Goal: Task Accomplishment & Management: Use online tool/utility

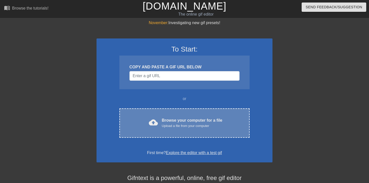
click at [186, 121] on div "Browse your computer for a file Upload a file from your computer" at bounding box center [192, 123] width 61 height 11
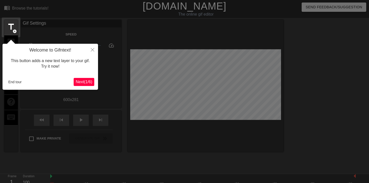
scroll to position [12, 0]
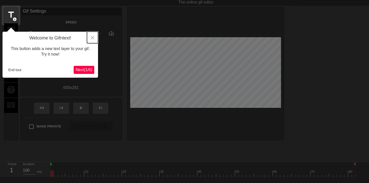
click at [93, 38] on icon "Close" at bounding box center [93, 38] width 4 height 4
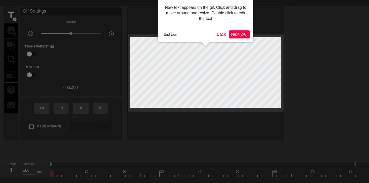
scroll to position [0, 0]
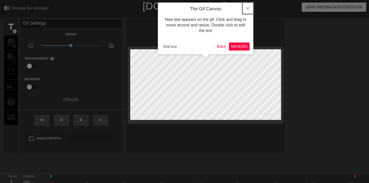
click at [247, 7] on icon "Close" at bounding box center [248, 9] width 4 height 4
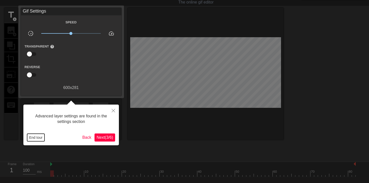
click at [35, 137] on button "End tour" at bounding box center [35, 138] width 17 height 8
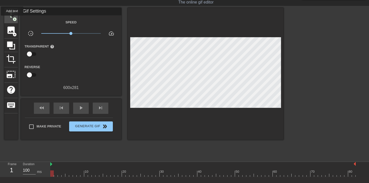
click at [12, 19] on span "title" at bounding box center [11, 15] width 10 height 10
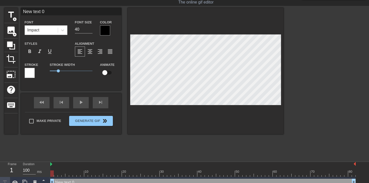
click at [83, 167] on div at bounding box center [83, 170] width 4 height 6
click at [102, 168] on div at bounding box center [101, 170] width 4 height 6
type input "m"
type textarea "m"
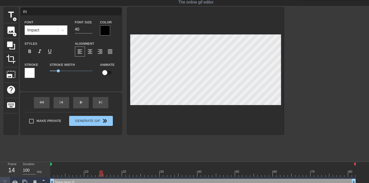
scroll to position [1, 1]
type input "mu"
type textarea "mu"
type input "mut"
type textarea "mut"
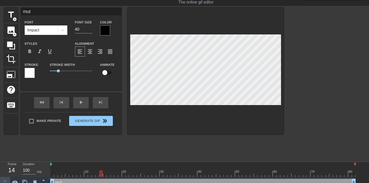
type input "muto"
type textarea "muto"
type input "mut"
type textarea "mut"
type input "muto"
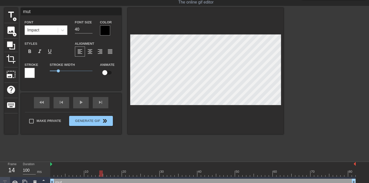
type textarea "muto"
type input "muto"
type textarea "muto"
type input "muto s"
type textarea "muto s"
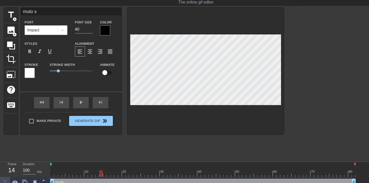
type input "muto su"
type textarea "muto su"
type input "[PERSON_NAME]"
type textarea "[PERSON_NAME]"
type input "[PERSON_NAME]"
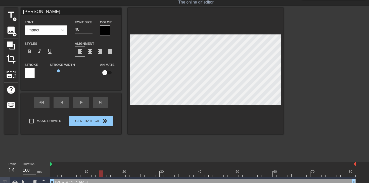
type textarea "[PERSON_NAME]"
type input "[PERSON_NAME] p"
type textarea "[PERSON_NAME] p"
type input "[PERSON_NAME] pr"
type textarea "[PERSON_NAME] pre"
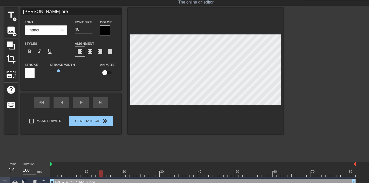
type input "[PERSON_NAME] prez"
type textarea "[PERSON_NAME] prez"
type input "[PERSON_NAME] prezz"
type textarea "[PERSON_NAME] prezz"
type input "[PERSON_NAME] prezzi"
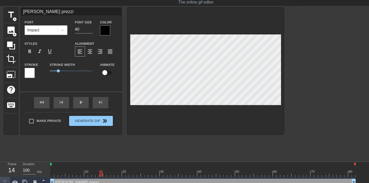
scroll to position [1, 2]
type textarea "[PERSON_NAME] prezzi"
click at [30, 71] on div at bounding box center [30, 73] width 10 height 10
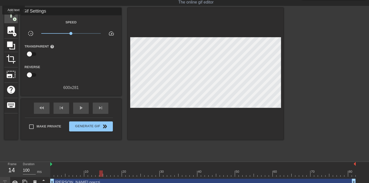
click at [14, 18] on span "add_circle" at bounding box center [15, 19] width 4 height 4
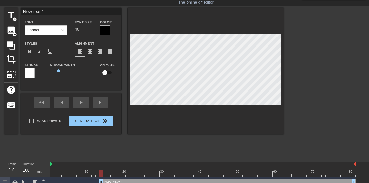
type input "New tex 1"
type textarea "New tex 1"
type input "New 1"
type textarea "New 1"
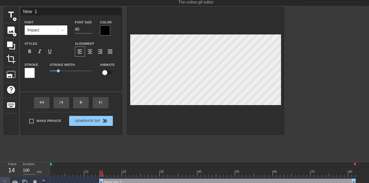
type input "New 1"
type textarea "New 1"
type input "Ne 1"
type textarea "Ne 1"
type input "N 1"
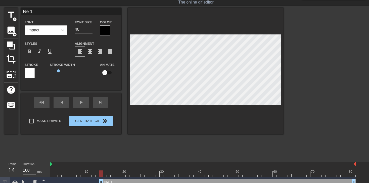
type textarea "N 1"
type input "1"
type textarea "1"
type input "1"
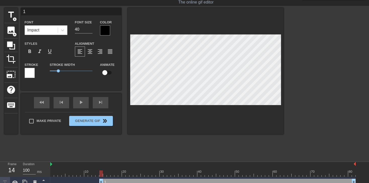
type textarea "1"
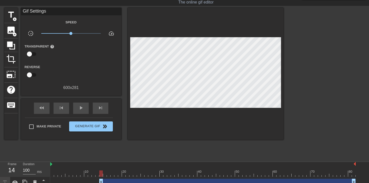
click at [109, 172] on div at bounding box center [203, 174] width 306 height 6
click at [124, 171] on div at bounding box center [203, 174] width 306 height 6
click at [139, 167] on div at bounding box center [139, 170] width 4 height 6
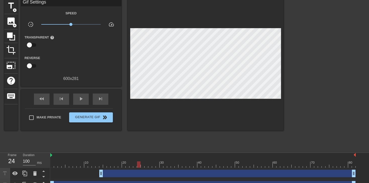
scroll to position [29, 0]
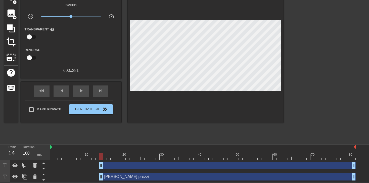
drag, startPoint x: 52, startPoint y: 177, endPoint x: 100, endPoint y: 176, distance: 48.1
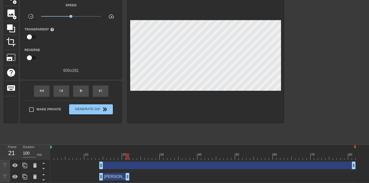
drag, startPoint x: 354, startPoint y: 177, endPoint x: 126, endPoint y: 179, distance: 227.7
click at [43, 179] on icon at bounding box center [44, 180] width 6 height 6
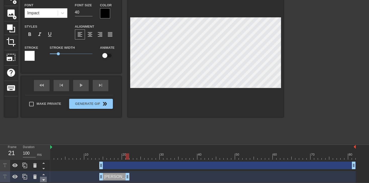
click at [43, 179] on icon at bounding box center [44, 180] width 6 height 6
click at [44, 174] on icon at bounding box center [43, 174] width 3 height 1
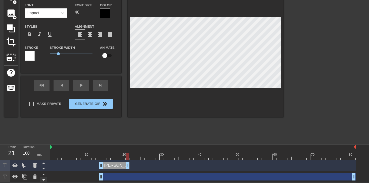
click at [44, 178] on icon at bounding box center [44, 180] width 6 height 6
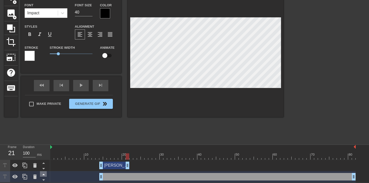
click at [43, 173] on icon at bounding box center [44, 174] width 6 height 6
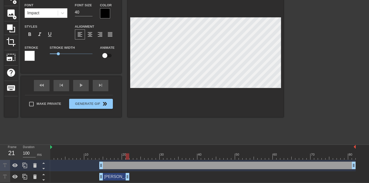
click at [161, 174] on div "[PERSON_NAME] prezzi drag_handle drag_handle" at bounding box center [203, 177] width 306 height 8
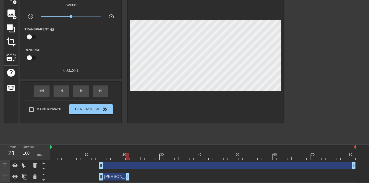
click at [113, 176] on div "[PERSON_NAME] prezzi drag_handle drag_handle" at bounding box center [114, 177] width 30 height 8
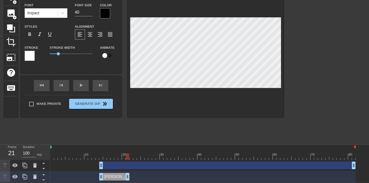
click at [105, 13] on div at bounding box center [105, 13] width 10 height 10
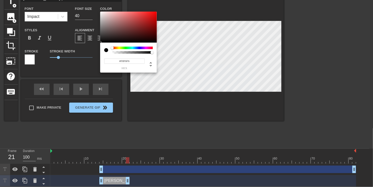
click at [101, 12] on div at bounding box center [128, 27] width 57 height 31
type input "#FFFFFF"
drag, startPoint x: 101, startPoint y: 13, endPoint x: 89, endPoint y: -5, distance: 21.6
click at [89, 0] on html "menu_book Browse the tutorials! [DOMAIN_NAME] The online gif editor Send Feedba…" at bounding box center [186, 80] width 373 height 212
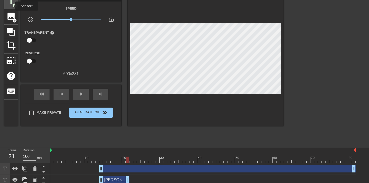
click at [12, 6] on div "title add_circle" at bounding box center [11, 1] width 14 height 15
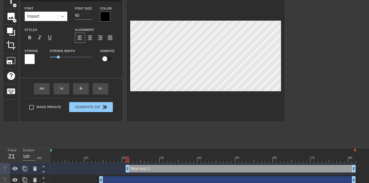
click at [62, 18] on icon at bounding box center [62, 16] width 5 height 5
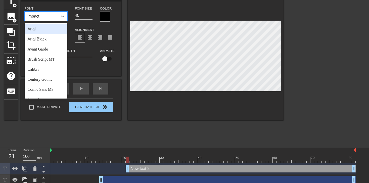
click at [42, 31] on div "Arial" at bounding box center [46, 29] width 43 height 10
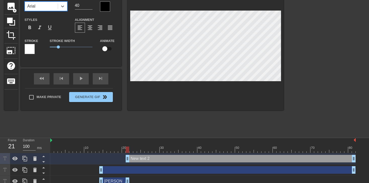
scroll to position [41, 0]
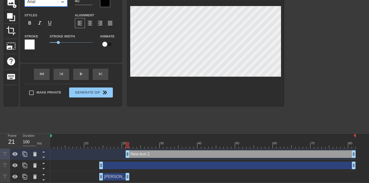
click at [116, 175] on div "[PERSON_NAME] prezzi drag_handle drag_handle" at bounding box center [114, 177] width 30 height 8
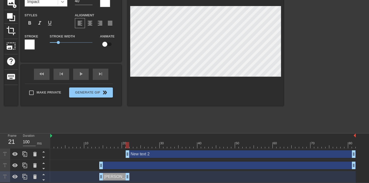
click at [64, 2] on icon at bounding box center [62, 1] width 5 height 5
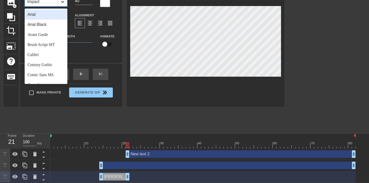
scroll to position [39, 0]
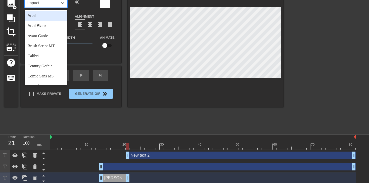
click at [50, 18] on div "Arial" at bounding box center [46, 16] width 43 height 10
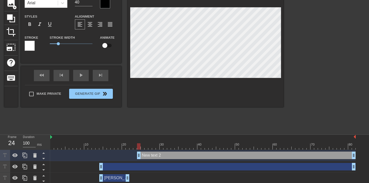
drag, startPoint x: 127, startPoint y: 155, endPoint x: 136, endPoint y: 155, distance: 9.6
click at [136, 155] on div "New text 2 drag_handle drag_handle" at bounding box center [203, 156] width 306 height 8
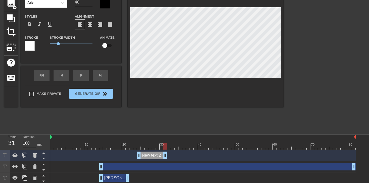
drag, startPoint x: 354, startPoint y: 156, endPoint x: 164, endPoint y: 151, distance: 189.6
click at [164, 151] on div "New text 2 drag_handle drag_handle" at bounding box center [203, 155] width 306 height 11
drag, startPoint x: 153, startPoint y: 155, endPoint x: 162, endPoint y: 156, distance: 9.3
click at [162, 156] on div "New text 2 drag_handle drag_handle" at bounding box center [160, 156] width 30 height 8
type input "m"
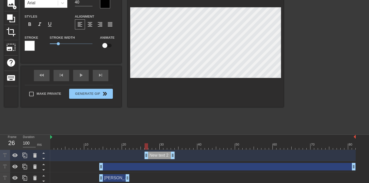
type textarea "m"
type input "mu"
type textarea "mu"
type input "mut"
type textarea "mut"
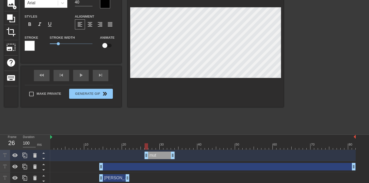
type input "muto"
type textarea "muto"
type input "muto"
type textarea "muto"
type input "muto s"
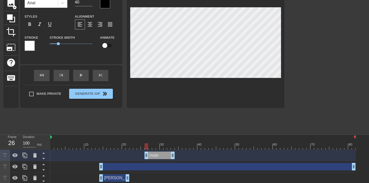
type textarea "muto s"
type input "muto su"
type textarea "muto su"
type input "[PERSON_NAME]"
type textarea "[PERSON_NAME]"
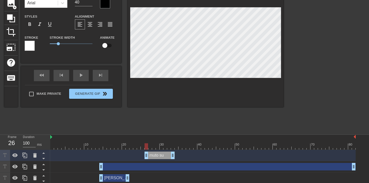
type input "[PERSON_NAME]"
type textarea "[PERSON_NAME]"
type input "[PERSON_NAME] p"
type textarea "[PERSON_NAME] p"
type input "[PERSON_NAME] pr"
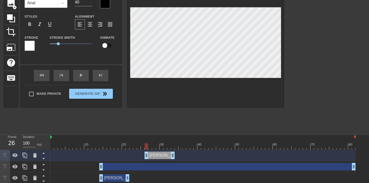
type textarea "[PERSON_NAME] pr"
type input "[PERSON_NAME] pre"
type textarea "[PERSON_NAME] pre"
type input "[PERSON_NAME] prez"
type textarea "[PERSON_NAME] prez"
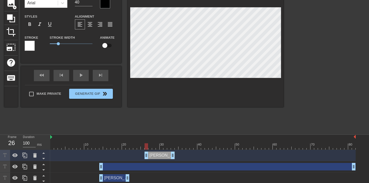
type input "[PERSON_NAME] prezz"
type textarea "[PERSON_NAME] prezz"
type input "[PERSON_NAME] prezzi"
type textarea "[PERSON_NAME] prezzi"
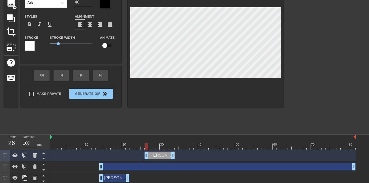
click at [103, 5] on div at bounding box center [105, 3] width 10 height 10
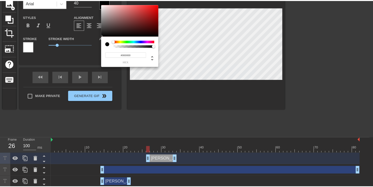
scroll to position [37, 0]
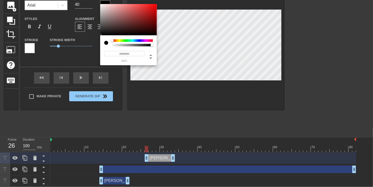
drag, startPoint x: 131, startPoint y: 53, endPoint x: 105, endPoint y: 53, distance: 25.9
click at [105, 53] on input "#000000" at bounding box center [124, 53] width 41 height 5
type input "#fff"
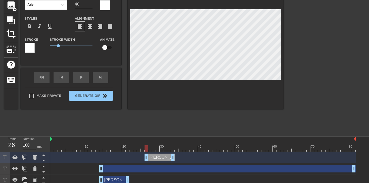
click at [114, 166] on div "drag_handle drag_handle" at bounding box center [227, 169] width 257 height 8
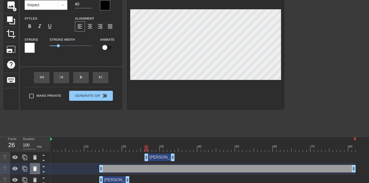
click at [32, 167] on icon at bounding box center [35, 169] width 6 height 6
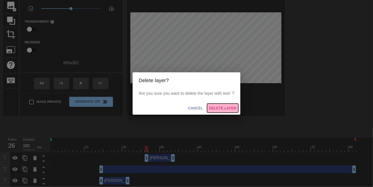
click at [219, 106] on span "Delete Layer" at bounding box center [222, 108] width 27 height 6
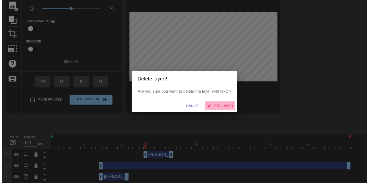
scroll to position [29, 0]
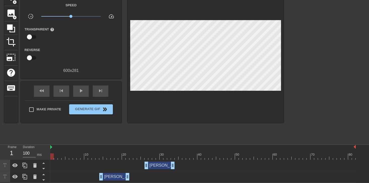
drag, startPoint x: 145, startPoint y: 153, endPoint x: 50, endPoint y: 156, distance: 95.2
click at [50, 156] on div "Frame 1 Duration 100 ms 10 20 30 40 50 60 70 80 [PERSON_NAME] prezzi drag_handl…" at bounding box center [184, 164] width 369 height 38
click at [81, 92] on span "play_arrow" at bounding box center [81, 91] width 6 height 6
click at [81, 92] on span "pause" at bounding box center [81, 91] width 6 height 6
drag, startPoint x: 159, startPoint y: 166, endPoint x: 173, endPoint y: 165, distance: 14.4
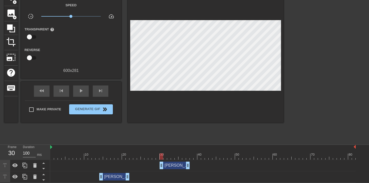
click at [173, 165] on div "[PERSON_NAME] prezzi drag_handle drag_handle" at bounding box center [175, 166] width 30 height 8
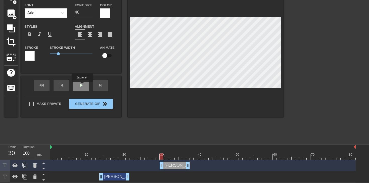
click at [82, 86] on div "play_arrow" at bounding box center [81, 85] width 16 height 11
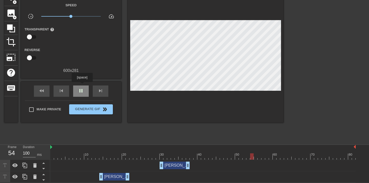
click at [82, 86] on div "pause" at bounding box center [81, 91] width 16 height 11
click at [13, 1] on span "add_circle" at bounding box center [15, 2] width 4 height 4
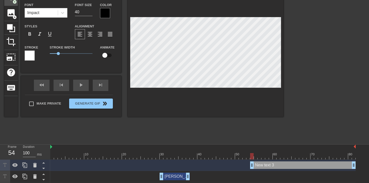
scroll to position [37, 0]
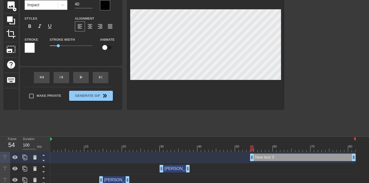
type input "m"
type textarea "m"
type input "mu"
type textarea "mu"
type input "mut"
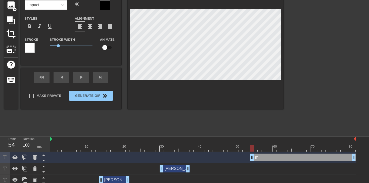
type textarea "mut"
type input "muto"
type textarea "muto"
type input "muto"
type textarea "muto"
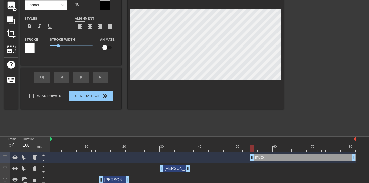
type input "muto s"
type textarea "muto s"
type input "muto su"
type textarea "muto su"
type input "[PERSON_NAME]"
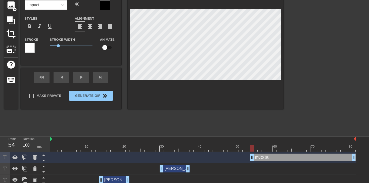
type textarea "[PERSON_NAME]"
type input "[PERSON_NAME]"
type textarea "[PERSON_NAME]"
type input "[PERSON_NAME] p"
type textarea "[PERSON_NAME] pr"
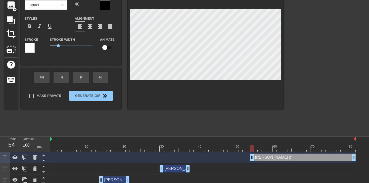
type input "[PERSON_NAME] pre"
type textarea "[PERSON_NAME] pre"
type input "[PERSON_NAME] prez"
type textarea "[PERSON_NAME] prez"
type input "[PERSON_NAME] prezz"
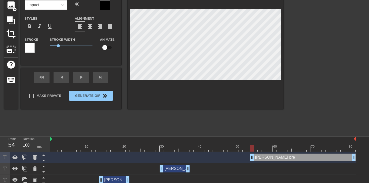
type textarea "[PERSON_NAME] prezz"
type input "[PERSON_NAME] prezzi"
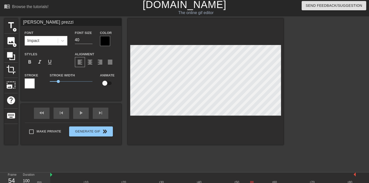
scroll to position [0, 0]
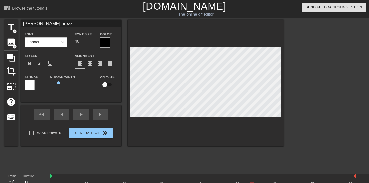
type textarea "[PERSON_NAME] prezzi"
click at [101, 45] on div at bounding box center [105, 42] width 10 height 10
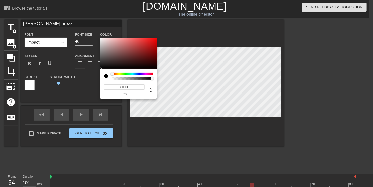
click at [129, 86] on input "#000000" at bounding box center [124, 86] width 41 height 5
type input "#fff"
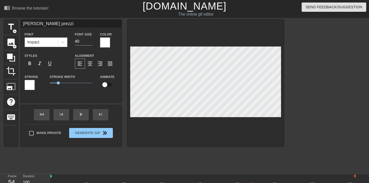
click at [46, 42] on div "Impact" at bounding box center [41, 42] width 33 height 9
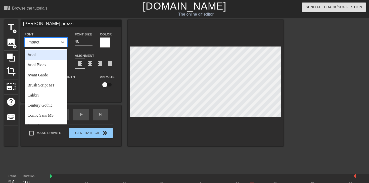
click at [43, 54] on div "Arial" at bounding box center [46, 55] width 43 height 10
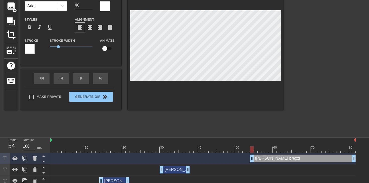
scroll to position [41, 0]
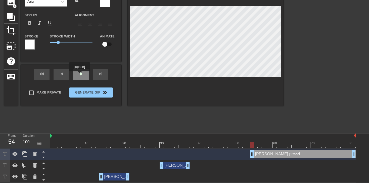
click at [80, 75] on div "play_arrow" at bounding box center [81, 74] width 16 height 11
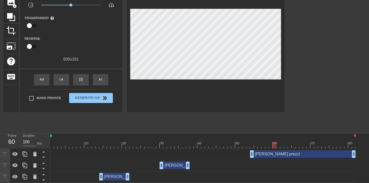
click at [240, 147] on div at bounding box center [203, 145] width 306 height 6
drag, startPoint x: 240, startPoint y: 147, endPoint x: 46, endPoint y: 145, distance: 193.3
click at [46, 145] on div "Frame 1 Duration 100 ms 10 20 30 40 50 60 70 80 [PERSON_NAME] prezzi drag_handl…" at bounding box center [184, 158] width 369 height 49
click at [81, 79] on span "play_arrow" at bounding box center [81, 79] width 6 height 6
click at [81, 79] on span "pause" at bounding box center [81, 79] width 6 height 6
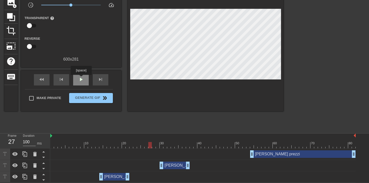
click at [81, 79] on span "play_arrow" at bounding box center [81, 79] width 6 height 6
click at [81, 79] on span "pause" at bounding box center [81, 79] width 6 height 6
drag, startPoint x: 178, startPoint y: 166, endPoint x: 193, endPoint y: 163, distance: 15.3
click at [193, 163] on div "[PERSON_NAME] prezzi drag_handle drag_handle" at bounding box center [190, 166] width 30 height 8
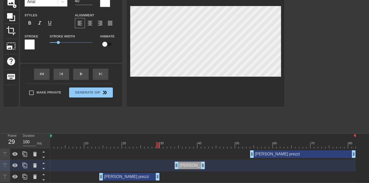
drag, startPoint x: 129, startPoint y: 176, endPoint x: 159, endPoint y: 182, distance: 30.5
click at [159, 182] on div "[PERSON_NAME] prezzi drag_handle drag_handle" at bounding box center [203, 176] width 306 height 11
drag, startPoint x: 102, startPoint y: 175, endPoint x: 121, endPoint y: 175, distance: 19.4
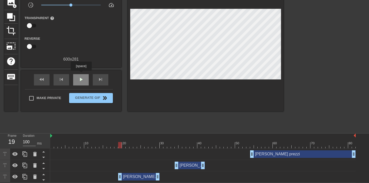
click at [81, 74] on div "play_arrow" at bounding box center [81, 79] width 16 height 11
click at [81, 74] on div "pause" at bounding box center [81, 79] width 16 height 11
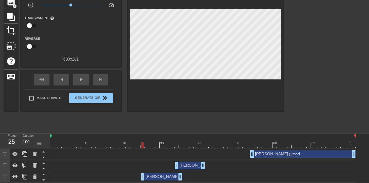
drag, startPoint x: 141, startPoint y: 175, endPoint x: 166, endPoint y: 172, distance: 25.3
click at [166, 173] on div "[PERSON_NAME] prezzi drag_handle drag_handle" at bounding box center [162, 177] width 42 height 8
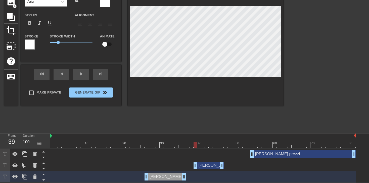
drag, startPoint x: 185, startPoint y: 166, endPoint x: 203, endPoint y: 165, distance: 17.7
click at [203, 165] on div "[PERSON_NAME] prezzi drag_handle drag_handle" at bounding box center [209, 166] width 30 height 8
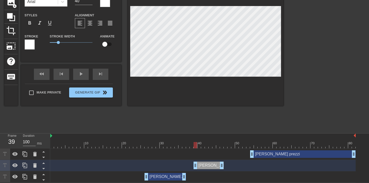
click at [74, 135] on div at bounding box center [203, 136] width 306 height 5
click at [64, 147] on div at bounding box center [203, 145] width 306 height 6
click at [77, 78] on div "play_arrow" at bounding box center [81, 74] width 16 height 11
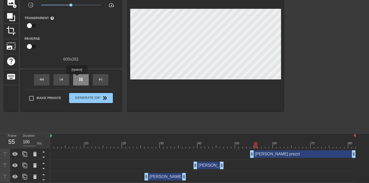
click at [77, 78] on div "pause" at bounding box center [81, 79] width 16 height 11
click at [77, 78] on div "play_arrow" at bounding box center [81, 79] width 16 height 11
click at [77, 78] on div "pause" at bounding box center [81, 79] width 16 height 11
click at [77, 78] on div "play_arrow" at bounding box center [81, 79] width 16 height 11
click at [77, 78] on div "pause" at bounding box center [81, 79] width 16 height 11
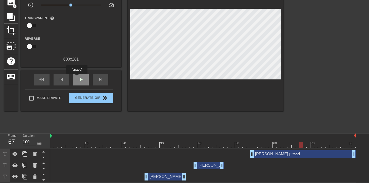
click at [77, 78] on div "play_arrow" at bounding box center [81, 79] width 16 height 11
click at [77, 78] on div "pause" at bounding box center [81, 79] width 16 height 11
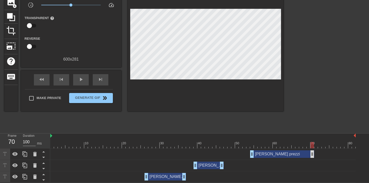
drag, startPoint x: 355, startPoint y: 154, endPoint x: 312, endPoint y: 155, distance: 43.0
drag, startPoint x: 311, startPoint y: 144, endPoint x: 51, endPoint y: 135, distance: 260.3
click at [51, 135] on div "10 20 30 40 50 60 70 80" at bounding box center [203, 141] width 306 height 15
click at [77, 80] on div "play_arrow" at bounding box center [81, 79] width 16 height 11
click at [77, 80] on div "pause" at bounding box center [81, 79] width 16 height 11
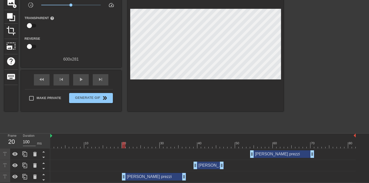
drag, startPoint x: 145, startPoint y: 177, endPoint x: 122, endPoint y: 177, distance: 23.9
click at [122, 177] on div "[PERSON_NAME] prezzi drag_handle drag_handle" at bounding box center [203, 177] width 306 height 8
click at [83, 81] on span "play_arrow" at bounding box center [81, 79] width 6 height 6
click at [83, 81] on span "pause" at bounding box center [81, 79] width 6 height 6
click at [83, 81] on span "play_arrow" at bounding box center [81, 79] width 6 height 6
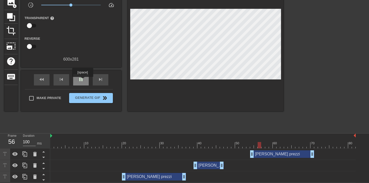
click at [83, 81] on span "pause" at bounding box center [81, 79] width 6 height 6
click at [83, 81] on span "play_arrow" at bounding box center [81, 79] width 6 height 6
click at [83, 81] on span "pause" at bounding box center [81, 79] width 6 height 6
drag, startPoint x: 312, startPoint y: 155, endPoint x: 307, endPoint y: 155, distance: 4.3
click at [90, 82] on div "fast_rewind skip_previous play_arrow skip_next" at bounding box center [71, 79] width 82 height 19
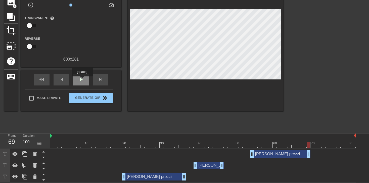
click at [82, 80] on span "play_arrow" at bounding box center [81, 79] width 6 height 6
click at [82, 80] on span "pause" at bounding box center [81, 79] width 6 height 6
click at [12, 1] on span "image" at bounding box center [11, 2] width 10 height 10
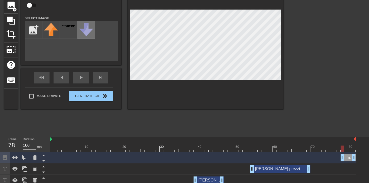
scroll to position [52, 0]
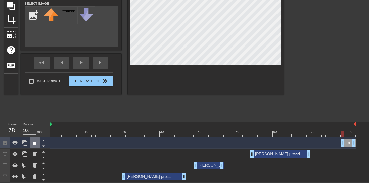
click at [37, 143] on icon at bounding box center [35, 143] width 6 height 6
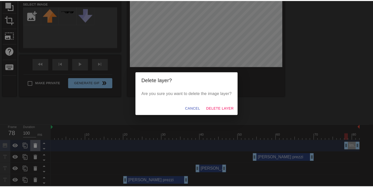
scroll to position [49, 0]
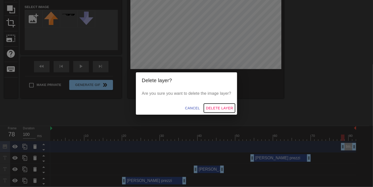
click at [219, 107] on span "Delete Layer" at bounding box center [219, 108] width 27 height 6
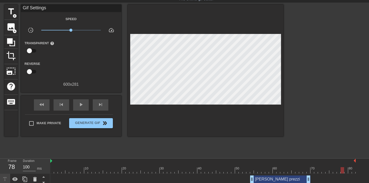
scroll to position [0, 0]
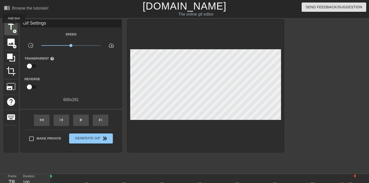
click at [14, 26] on span "title" at bounding box center [11, 27] width 10 height 10
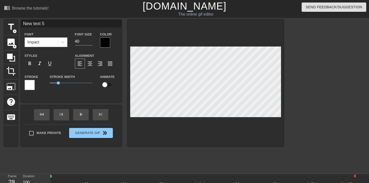
scroll to position [1, 1]
type input "M"
type textarea "M"
type input "MU"
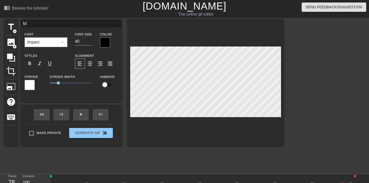
type textarea "MU"
type input "MUT"
type textarea "MUT"
type input "MUTI"
type textarea "MUTI"
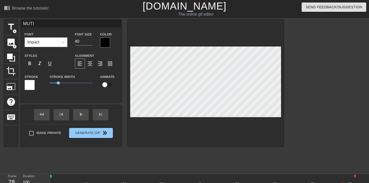
click at [102, 45] on div at bounding box center [105, 42] width 10 height 10
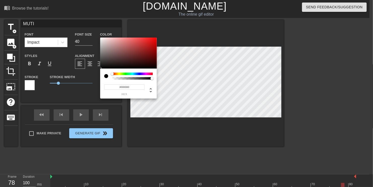
click at [134, 88] on input "#000000" at bounding box center [124, 86] width 41 height 5
type input "#FFF"
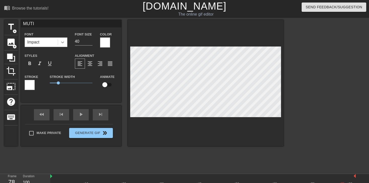
click at [65, 43] on div at bounding box center [62, 42] width 9 height 9
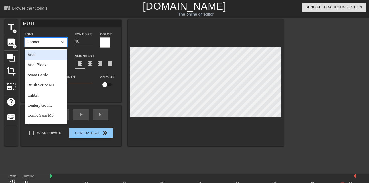
click at [47, 58] on div "Arial" at bounding box center [46, 55] width 43 height 10
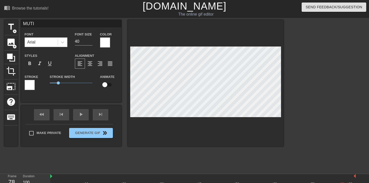
scroll to position [52, 0]
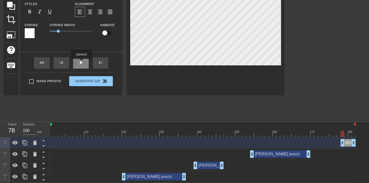
click at [81, 62] on div "play_arrow" at bounding box center [81, 62] width 16 height 11
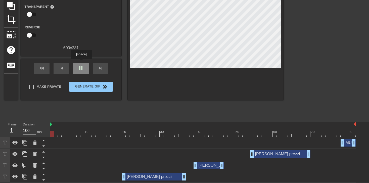
click at [81, 63] on div "pause" at bounding box center [81, 68] width 16 height 11
click at [81, 63] on div "play_arrow" at bounding box center [81, 68] width 16 height 11
click at [81, 63] on div "pause" at bounding box center [81, 68] width 16 height 11
drag, startPoint x: 124, startPoint y: 175, endPoint x: 139, endPoint y: 178, distance: 15.7
click at [79, 68] on span "play_arrow" at bounding box center [81, 68] width 6 height 6
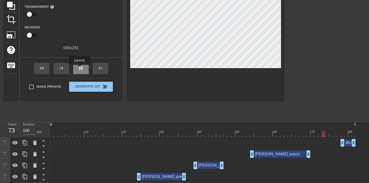
click at [79, 68] on span "pause" at bounding box center [81, 68] width 6 height 6
click at [79, 68] on span "play_arrow" at bounding box center [81, 68] width 6 height 6
click at [79, 68] on span "pause" at bounding box center [81, 68] width 6 height 6
click at [341, 135] on div at bounding box center [203, 134] width 306 height 6
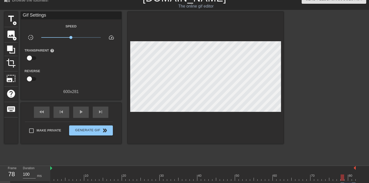
scroll to position [0, 0]
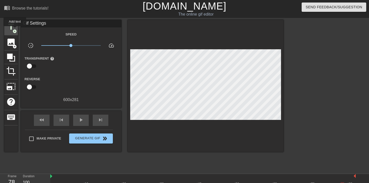
click at [15, 30] on span "add_circle" at bounding box center [15, 31] width 4 height 4
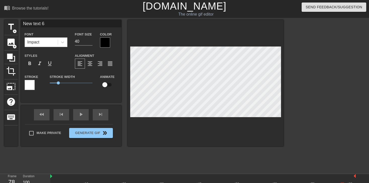
scroll to position [1, 1]
type input "S"
type textarea "S"
type input "SU"
type textarea "SU"
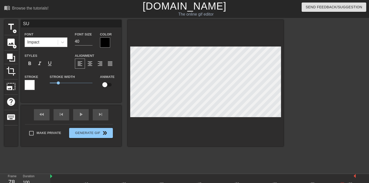
scroll to position [1, 1]
type input "SUI"
type textarea "SUI"
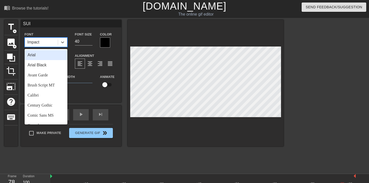
click at [52, 40] on div "Impact" at bounding box center [41, 42] width 33 height 9
click at [43, 55] on div "Arial" at bounding box center [46, 55] width 43 height 10
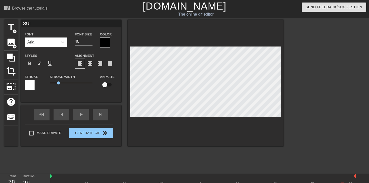
click at [106, 41] on div at bounding box center [105, 42] width 10 height 10
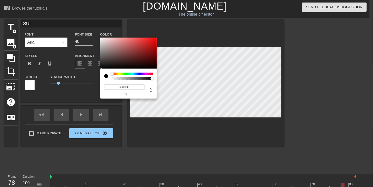
click at [140, 87] on input "#000000" at bounding box center [124, 86] width 41 height 5
type input "#FFF"
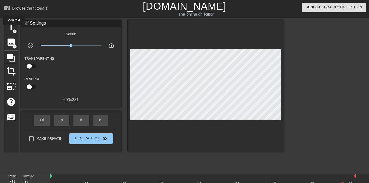
click at [14, 28] on span "title" at bounding box center [11, 27] width 10 height 10
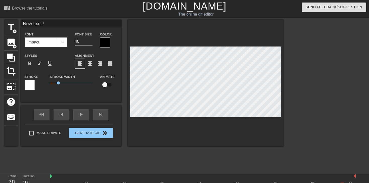
scroll to position [1, 1]
type input "P"
type textarea "P"
type input "PR"
type textarea "PR"
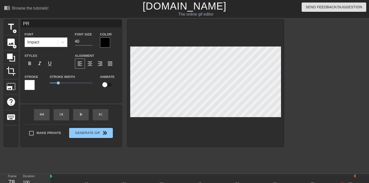
type input "PRE"
type textarea "PRE"
type input "PREZ"
type textarea "PREZ"
type input "PREZZ"
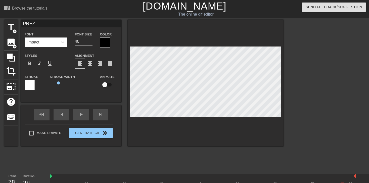
type textarea "PREZZ"
type input "PREZZI"
type textarea "PREZZI"
click at [102, 45] on div at bounding box center [105, 42] width 10 height 10
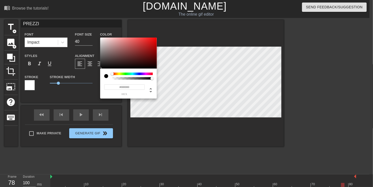
click at [130, 86] on input "#000000" at bounding box center [124, 86] width 41 height 5
type input "#FFF"
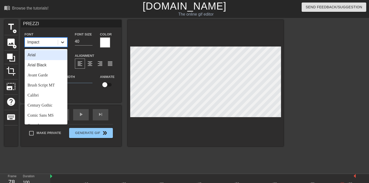
click at [58, 42] on div at bounding box center [62, 42] width 9 height 9
click at [43, 53] on div "Arial" at bounding box center [46, 55] width 43 height 10
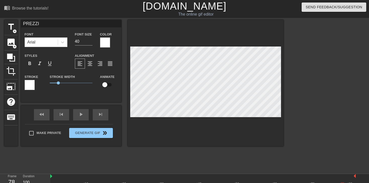
scroll to position [75, 0]
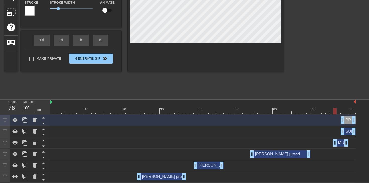
drag, startPoint x: 348, startPoint y: 143, endPoint x: 341, endPoint y: 144, distance: 6.4
click at [341, 144] on div "MUTI drag_handle drag_handle" at bounding box center [340, 143] width 15 height 8
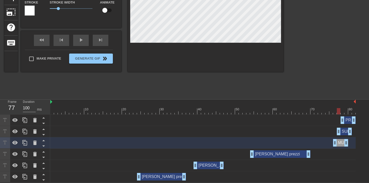
drag, startPoint x: 348, startPoint y: 130, endPoint x: 345, endPoint y: 131, distance: 3.1
click at [345, 131] on div "SUI drag_handle drag_handle" at bounding box center [344, 132] width 15 height 8
type input "SUI"
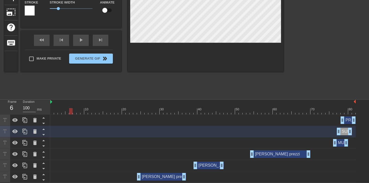
click at [71, 106] on div at bounding box center [71, 108] width 4 height 6
drag, startPoint x: 70, startPoint y: 108, endPoint x: 50, endPoint y: 110, distance: 20.4
click at [50, 110] on div at bounding box center [52, 111] width 4 height 6
click at [80, 40] on div "play_arrow" at bounding box center [81, 40] width 16 height 11
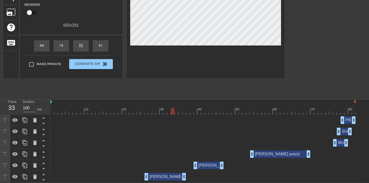
drag, startPoint x: 140, startPoint y: 177, endPoint x: 148, endPoint y: 177, distance: 8.6
drag, startPoint x: 148, startPoint y: 177, endPoint x: 153, endPoint y: 177, distance: 5.3
click at [46, 45] on div "fast_rewind" at bounding box center [42, 45] width 16 height 11
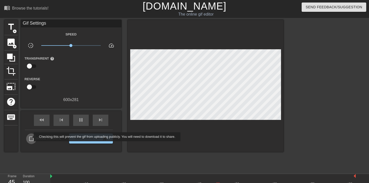
click at [30, 137] on input "Make Private" at bounding box center [31, 139] width 11 height 11
checkbox input "true"
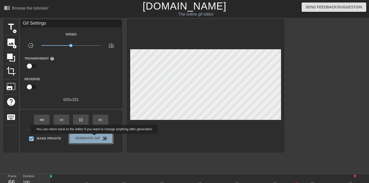
click at [95, 137] on span "Generate Gif double_arrow" at bounding box center [91, 139] width 40 height 6
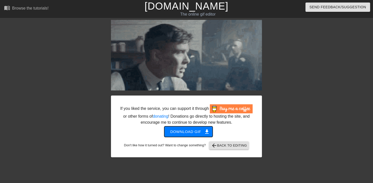
click at [193, 134] on span "Download gif get_app" at bounding box center [188, 132] width 36 height 7
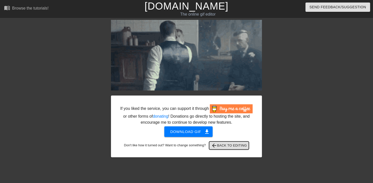
click at [232, 147] on span "arrow_back Back to Editing" at bounding box center [229, 146] width 36 height 6
